Goal: Transaction & Acquisition: Purchase product/service

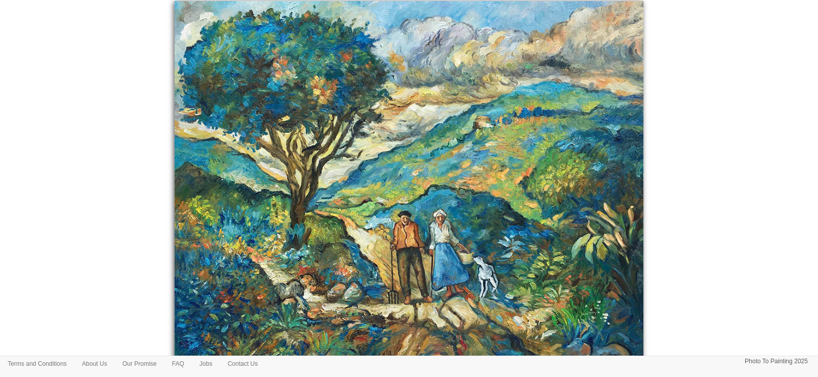
scroll to position [277, 0]
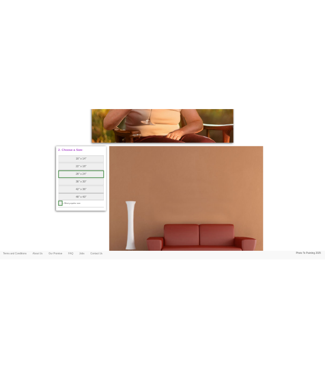
scroll to position [509, 0]
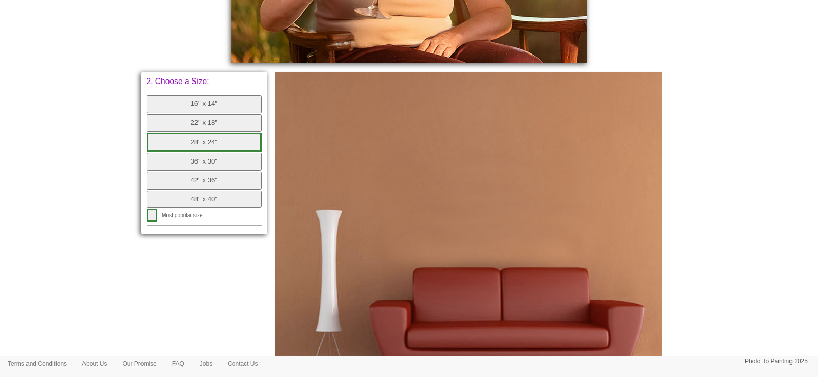
click at [204, 137] on button "28" x 24"" at bounding box center [205, 142] width 116 height 19
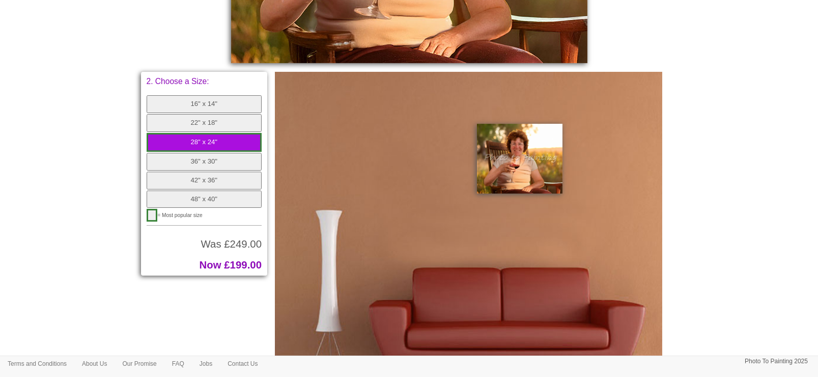
click at [684, 180] on body "Your painting - risk free Toggle navigation Menu Home Photo to Painting Photo t…" at bounding box center [409, 233] width 818 height 1475
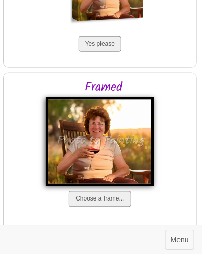
scroll to position [1154, 0]
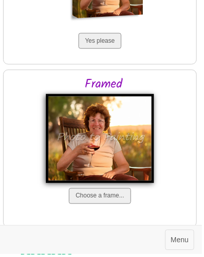
click at [105, 191] on button "Choose a frame..." at bounding box center [102, 199] width 62 height 16
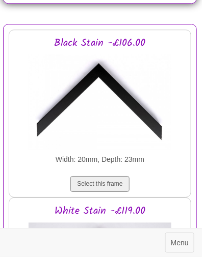
scroll to position [1380, 0]
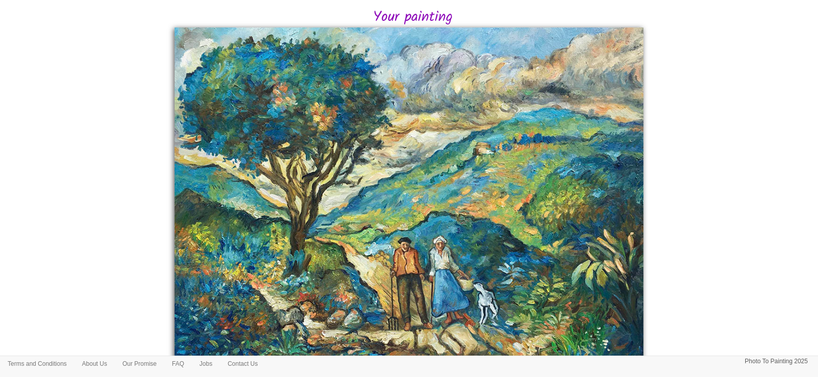
scroll to position [220, 0]
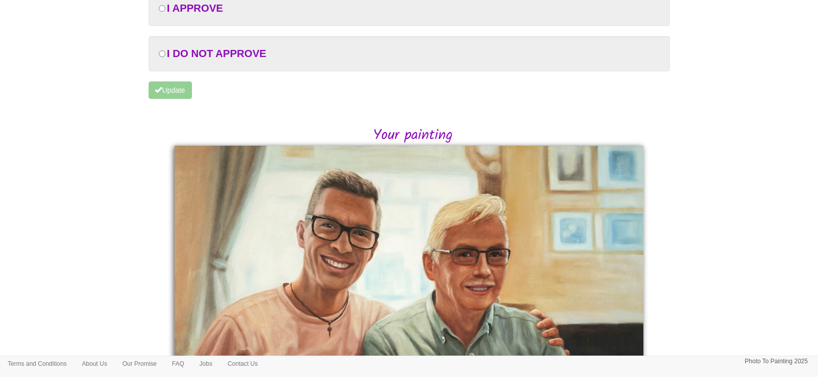
scroll to position [127, 0]
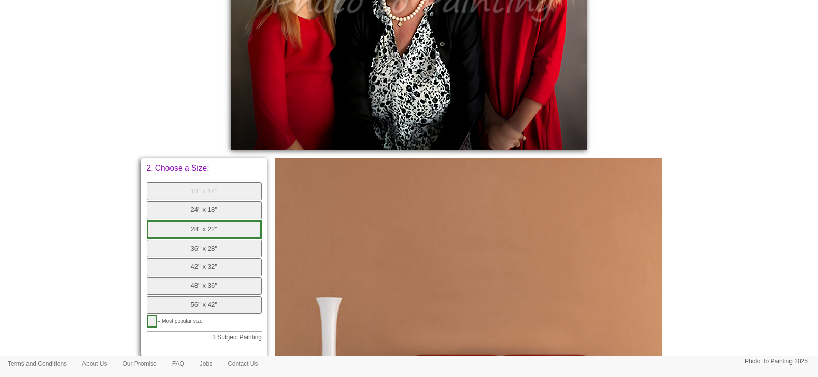
scroll to position [445, 0]
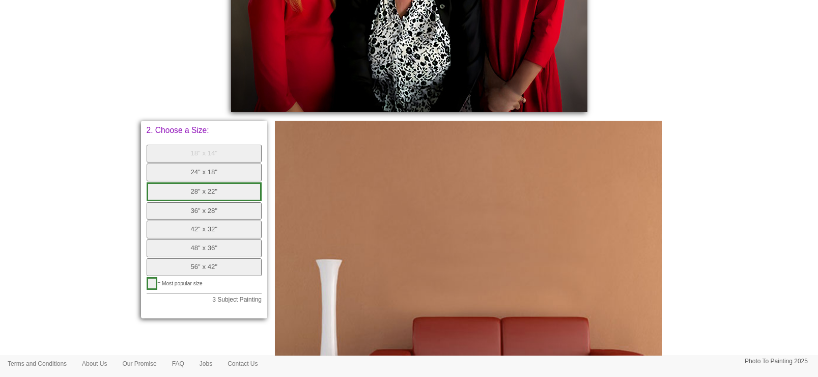
click at [218, 173] on button "24" x 18"" at bounding box center [205, 172] width 116 height 18
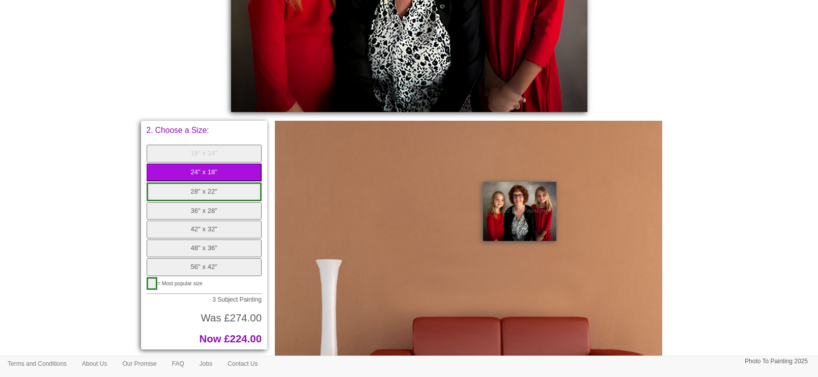
drag, startPoint x: 222, startPoint y: 152, endPoint x: 528, endPoint y: 124, distance: 306.8
click at [222, 152] on button "18" x 14"" at bounding box center [205, 154] width 116 height 18
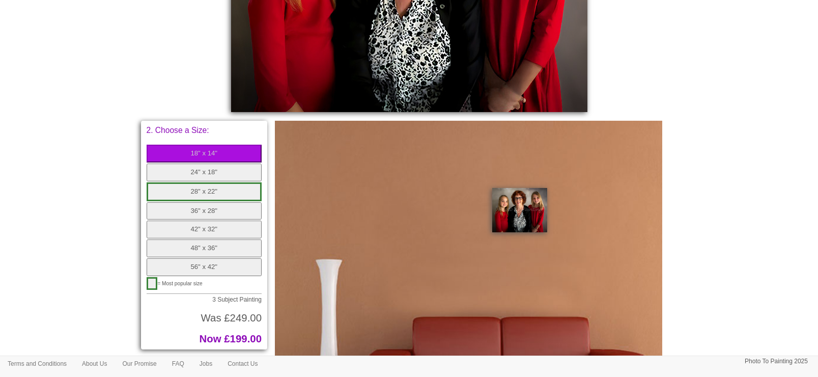
click at [218, 170] on button "24" x 18"" at bounding box center [205, 172] width 116 height 18
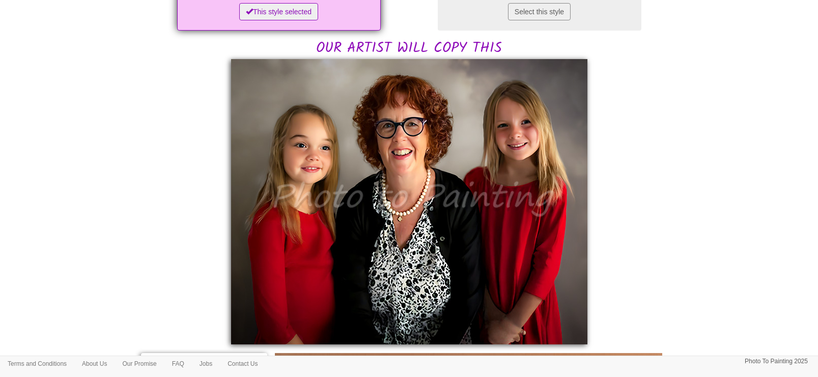
scroll to position [191, 0]
